Goal: Navigation & Orientation: Go to known website

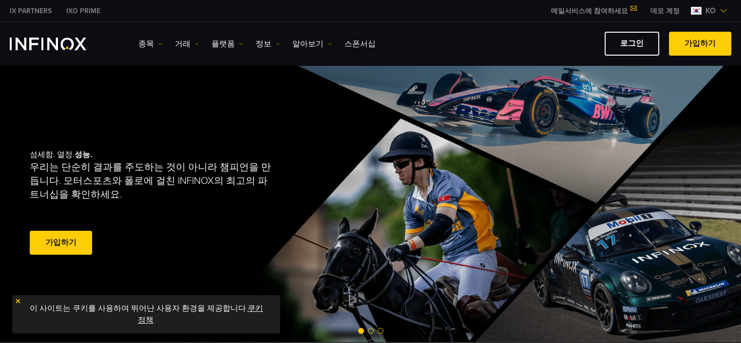
click at [660, 11] on link "데모 계정" at bounding box center [665, 11] width 44 height 10
click at [240, 44] on img at bounding box center [241, 43] width 5 height 5
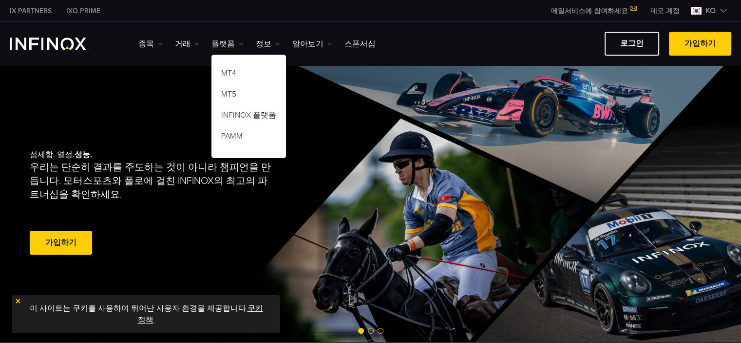
click at [181, 103] on div "섬세함. 열정. 성능. 우리는 단순히 결과를 주도하는 것이 아니라 챔피언을 만듭니다. 모터스포츠와 폴로에 걸친 INFINOX의 최고의 파트너십…" at bounding box center [371, 203] width 702 height 277
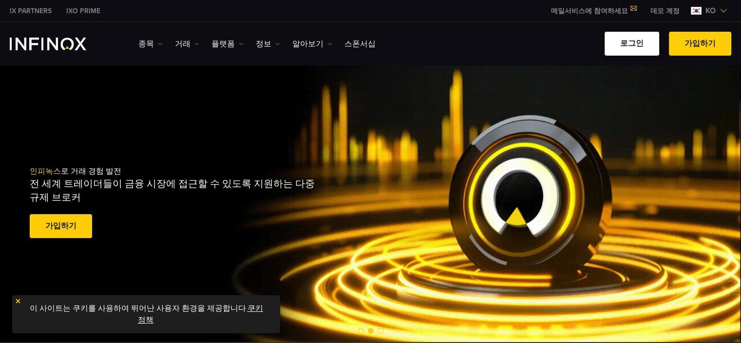
click at [638, 45] on link "로그인" at bounding box center [632, 44] width 55 height 24
